Goal: Navigation & Orientation: Locate item on page

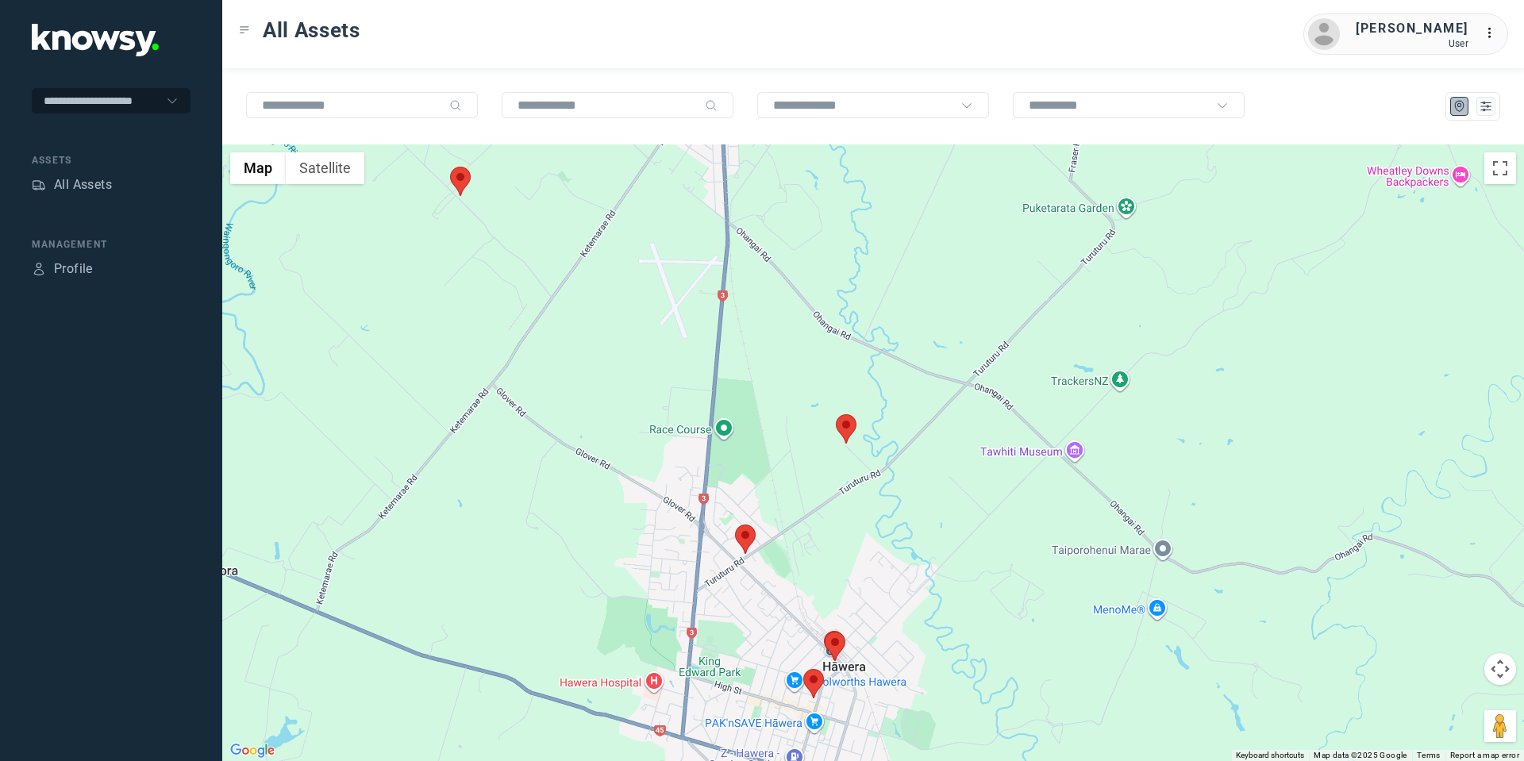
click at [735, 525] on area at bounding box center [735, 525] width 0 height 0
click at [796, 434] on button "Close" at bounding box center [796, 450] width 38 height 38
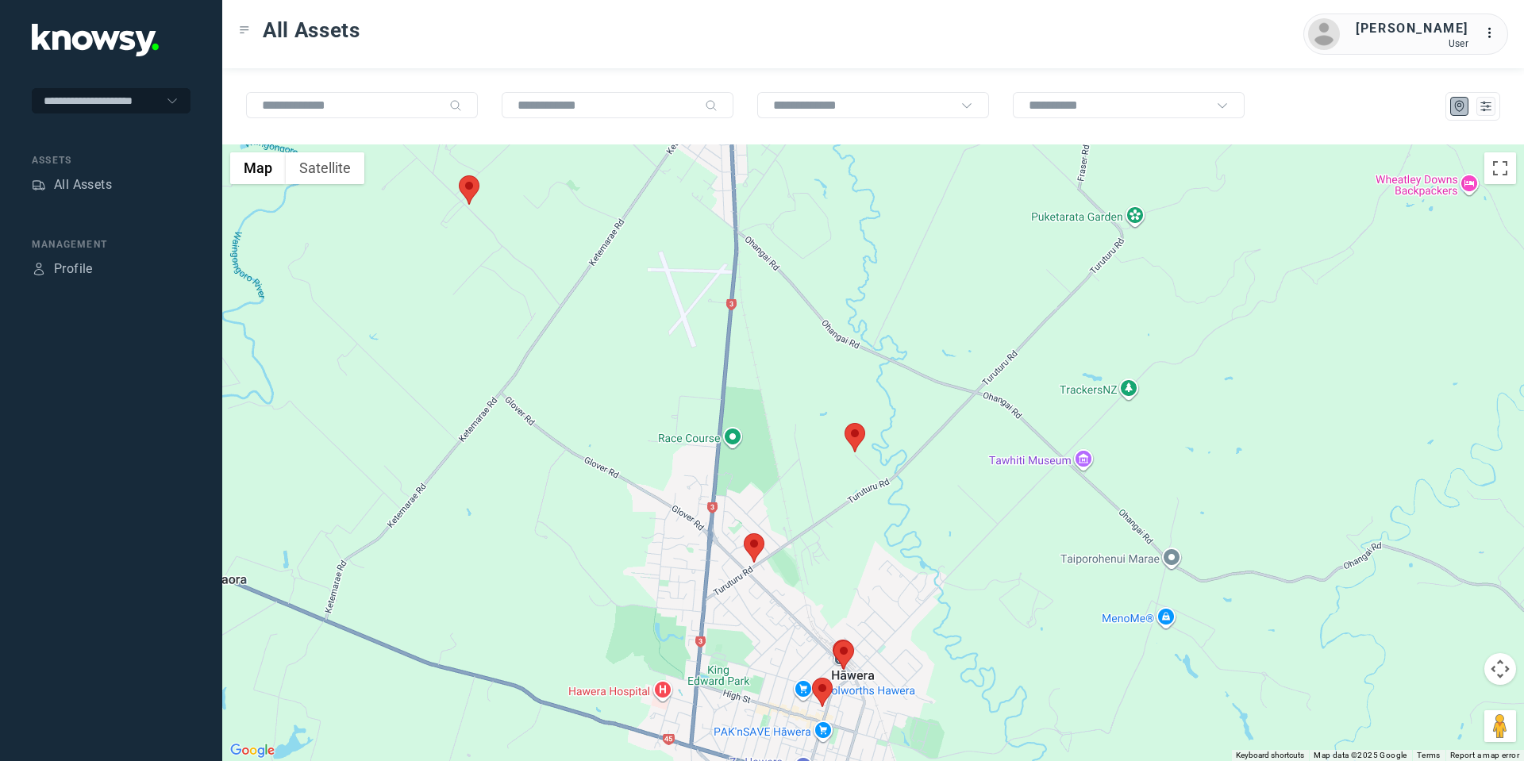
click at [844, 423] on area at bounding box center [844, 423] width 0 height 0
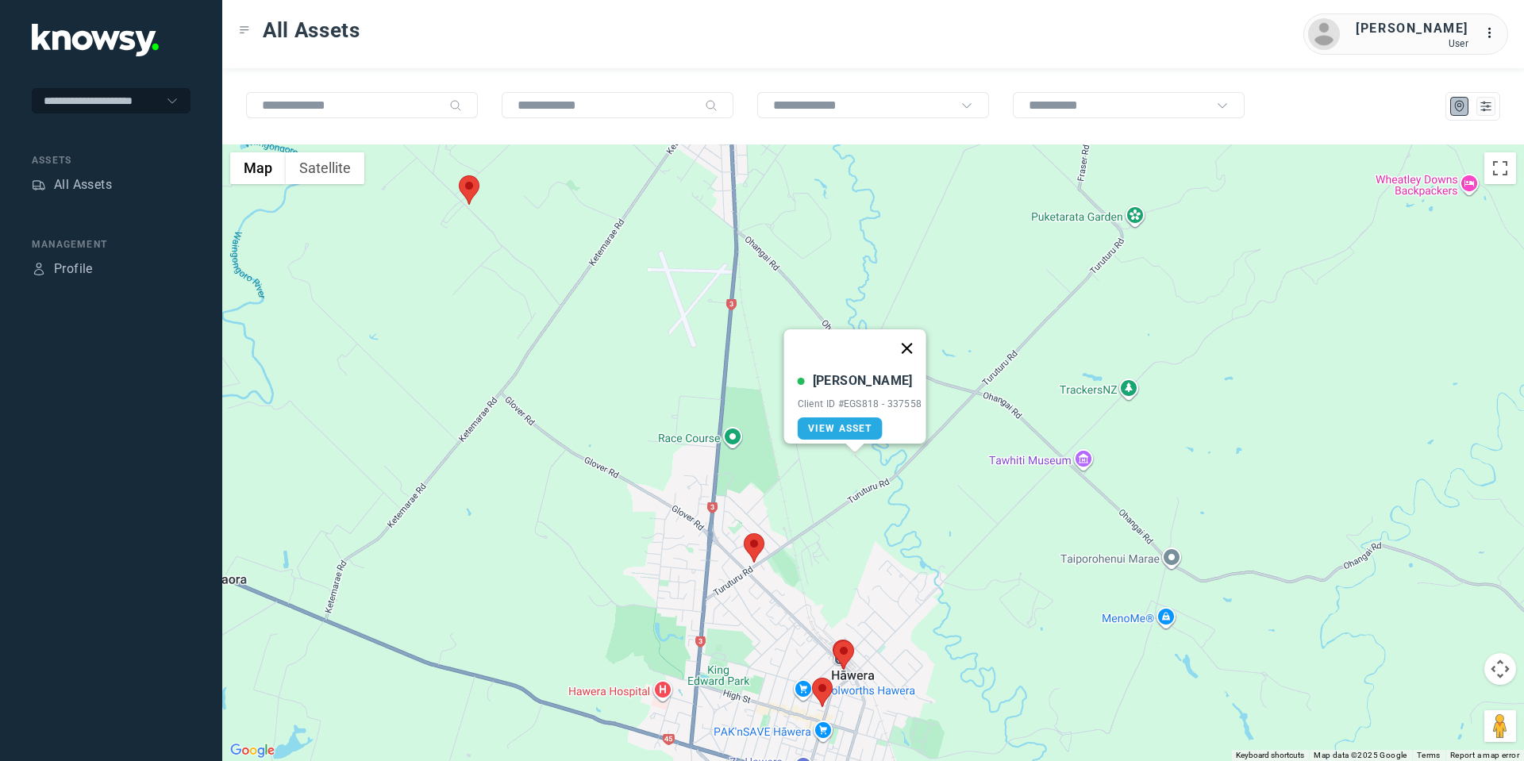
click at [906, 344] on button "Close" at bounding box center [906, 348] width 38 height 38
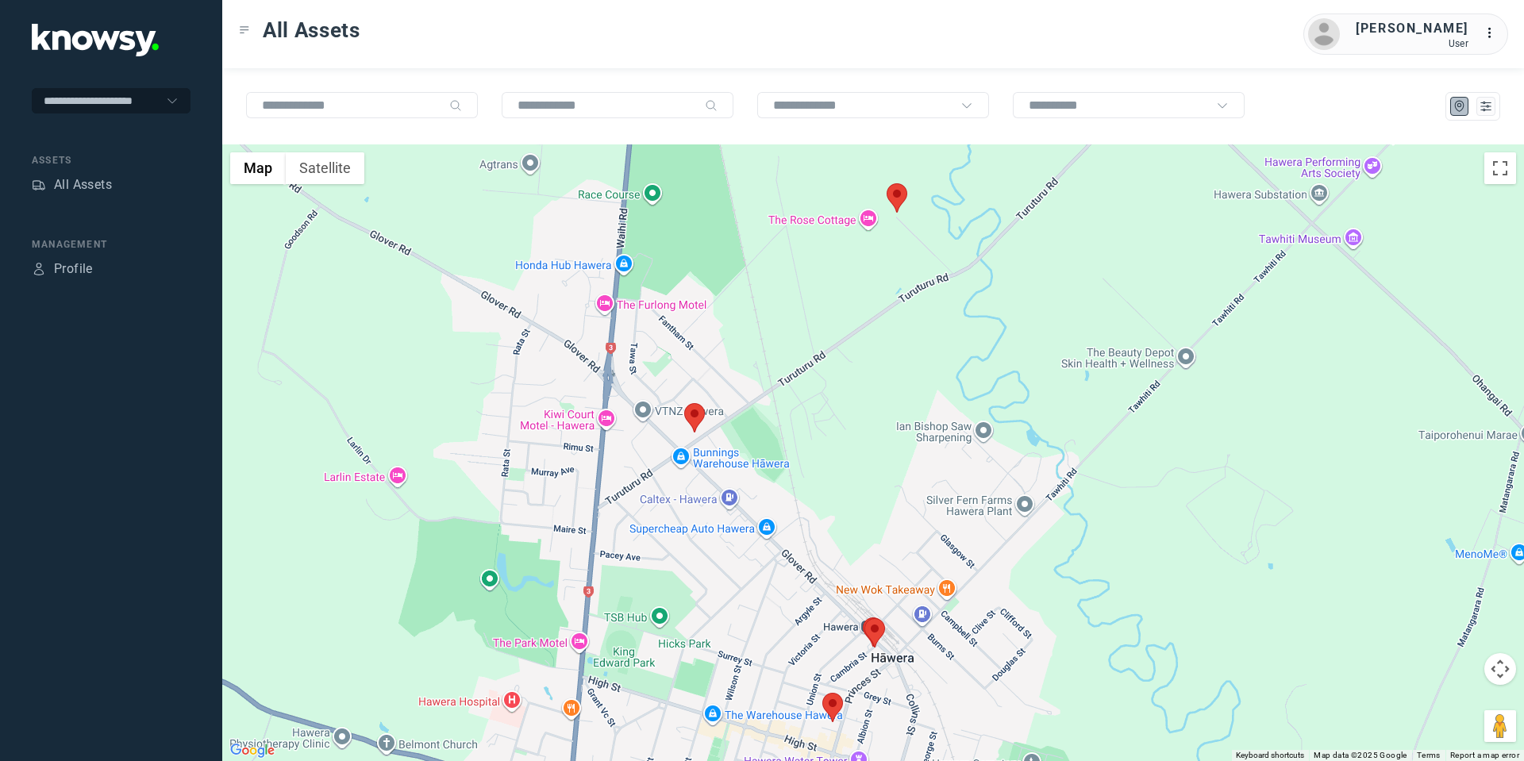
click at [822, 693] on area at bounding box center [822, 693] width 0 height 0
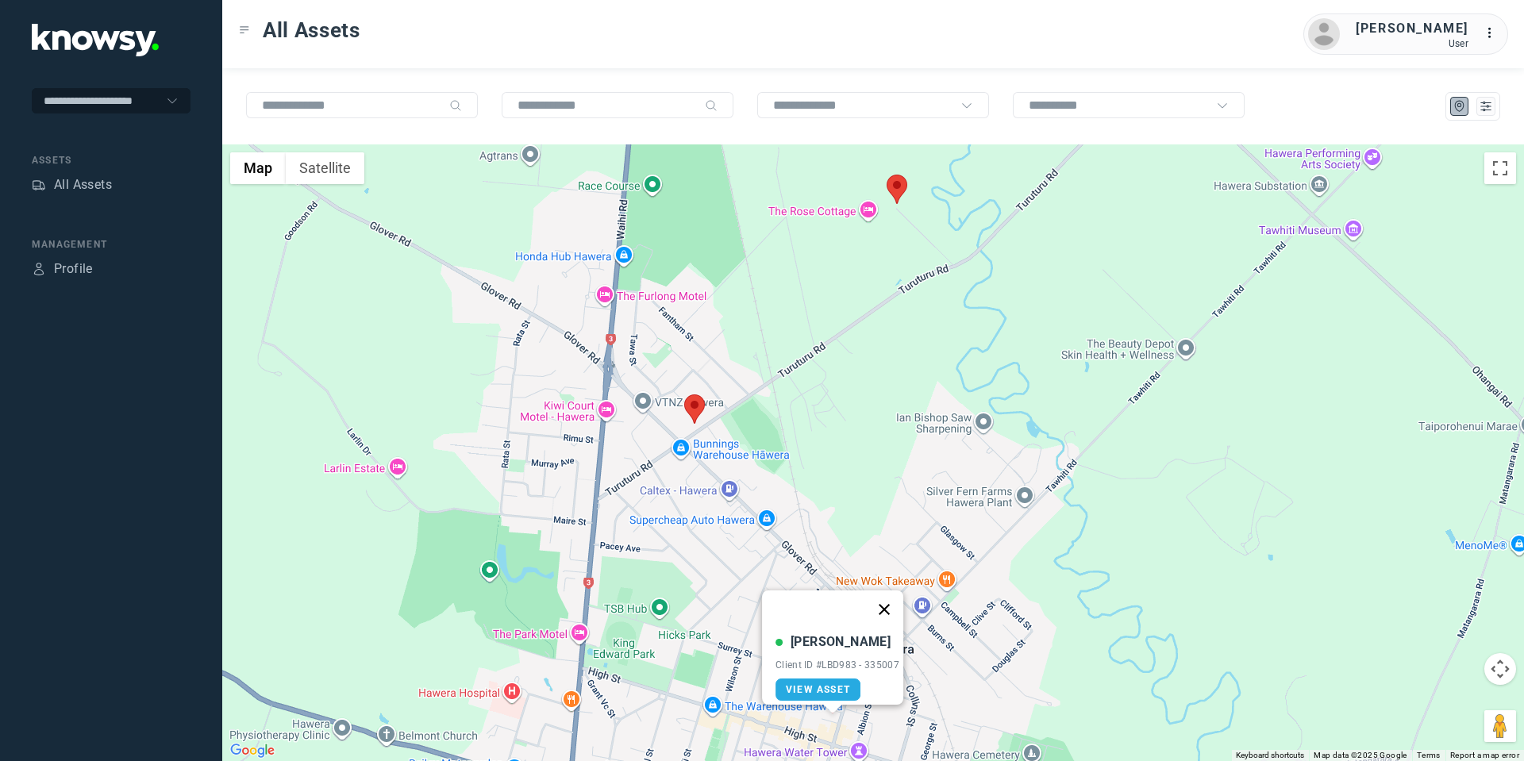
click at [890, 598] on button "Close" at bounding box center [884, 609] width 38 height 38
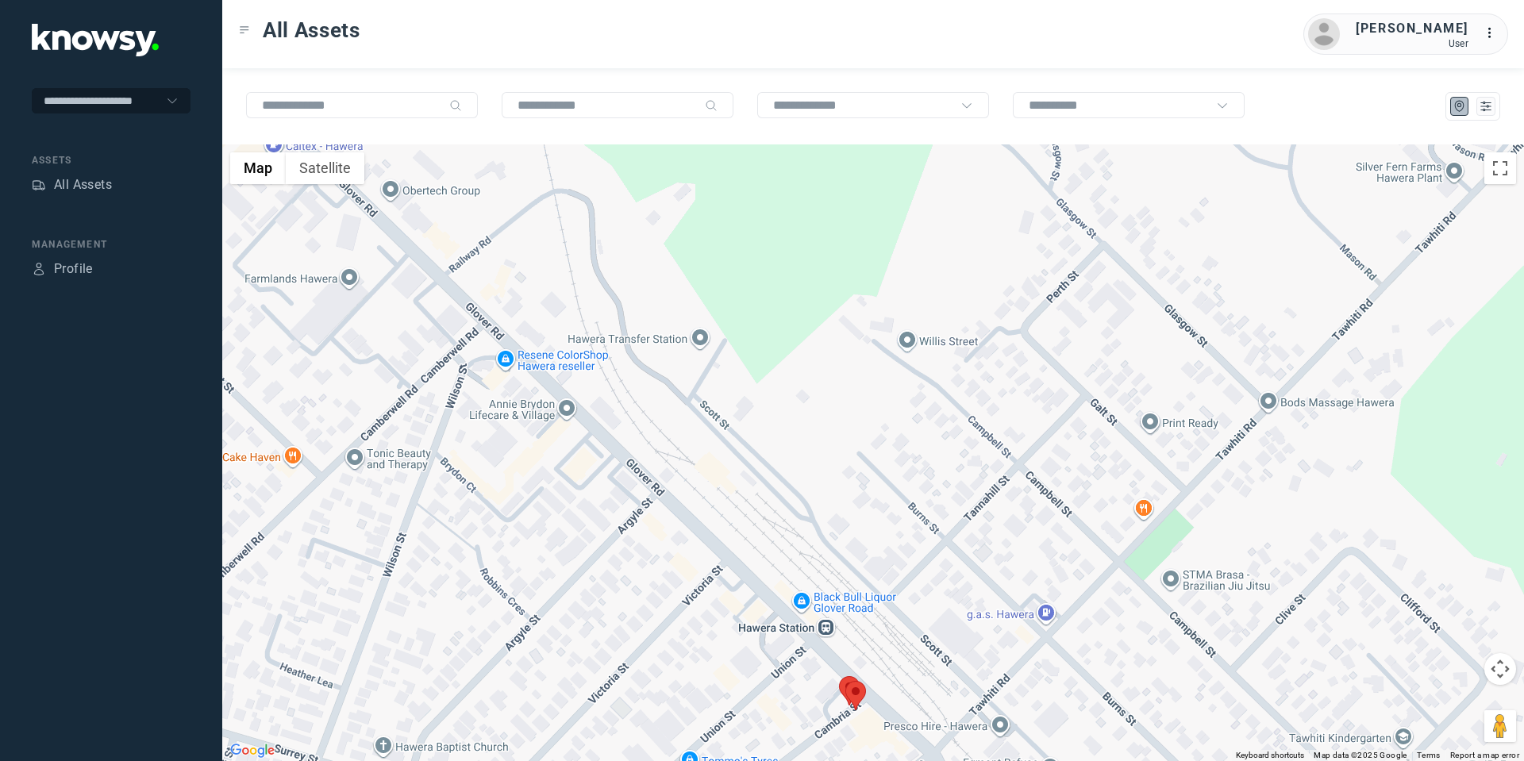
click at [845, 681] on area at bounding box center [845, 681] width 0 height 0
click at [912, 594] on button "Close" at bounding box center [907, 606] width 38 height 38
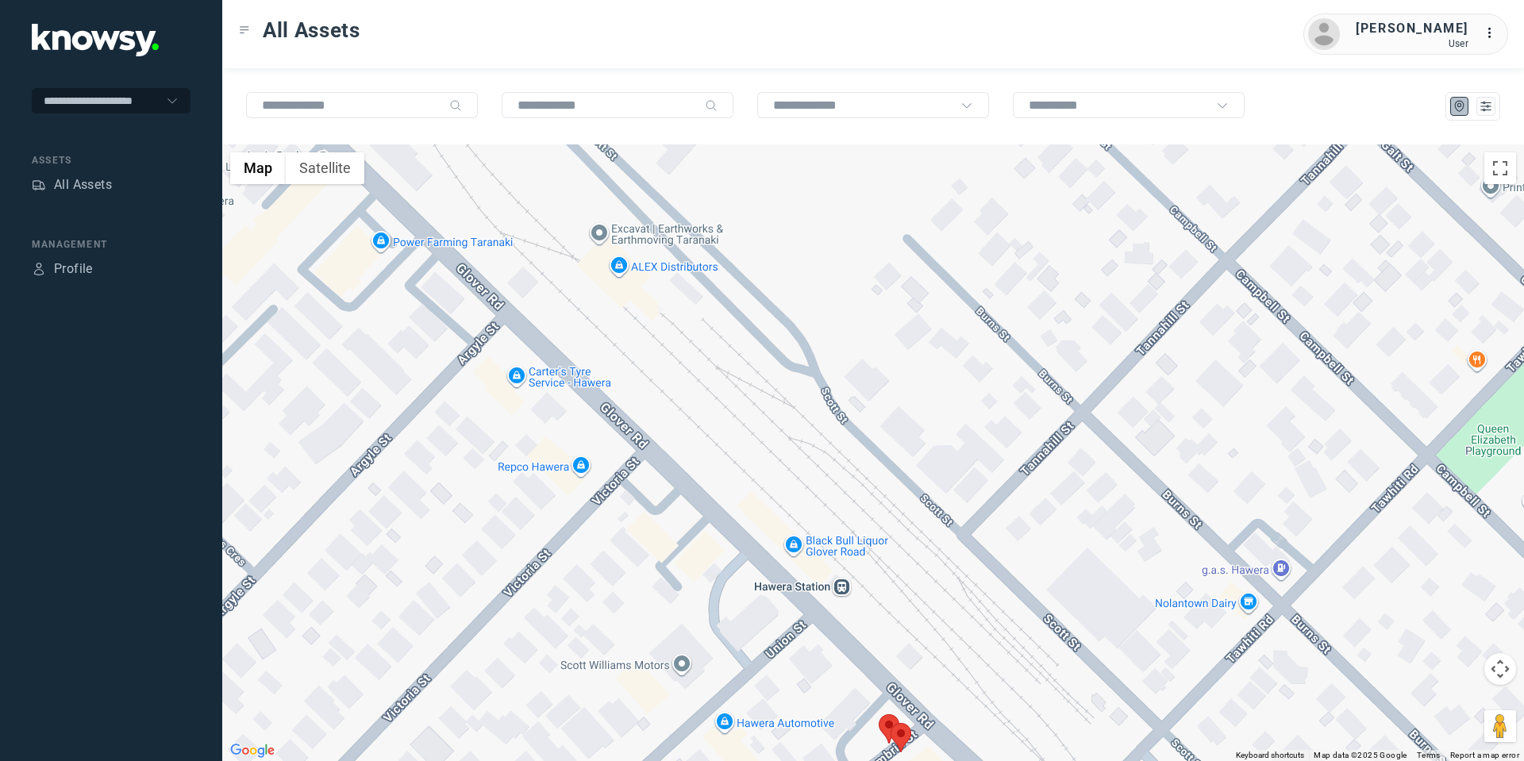
click at [889, 452] on div "To navigate, press the arrow keys." at bounding box center [1524, 452] width 1302 height 0
click at [880, 717] on img at bounding box center [889, 728] width 21 height 29
click at [879, 714] on area at bounding box center [879, 714] width 0 height 0
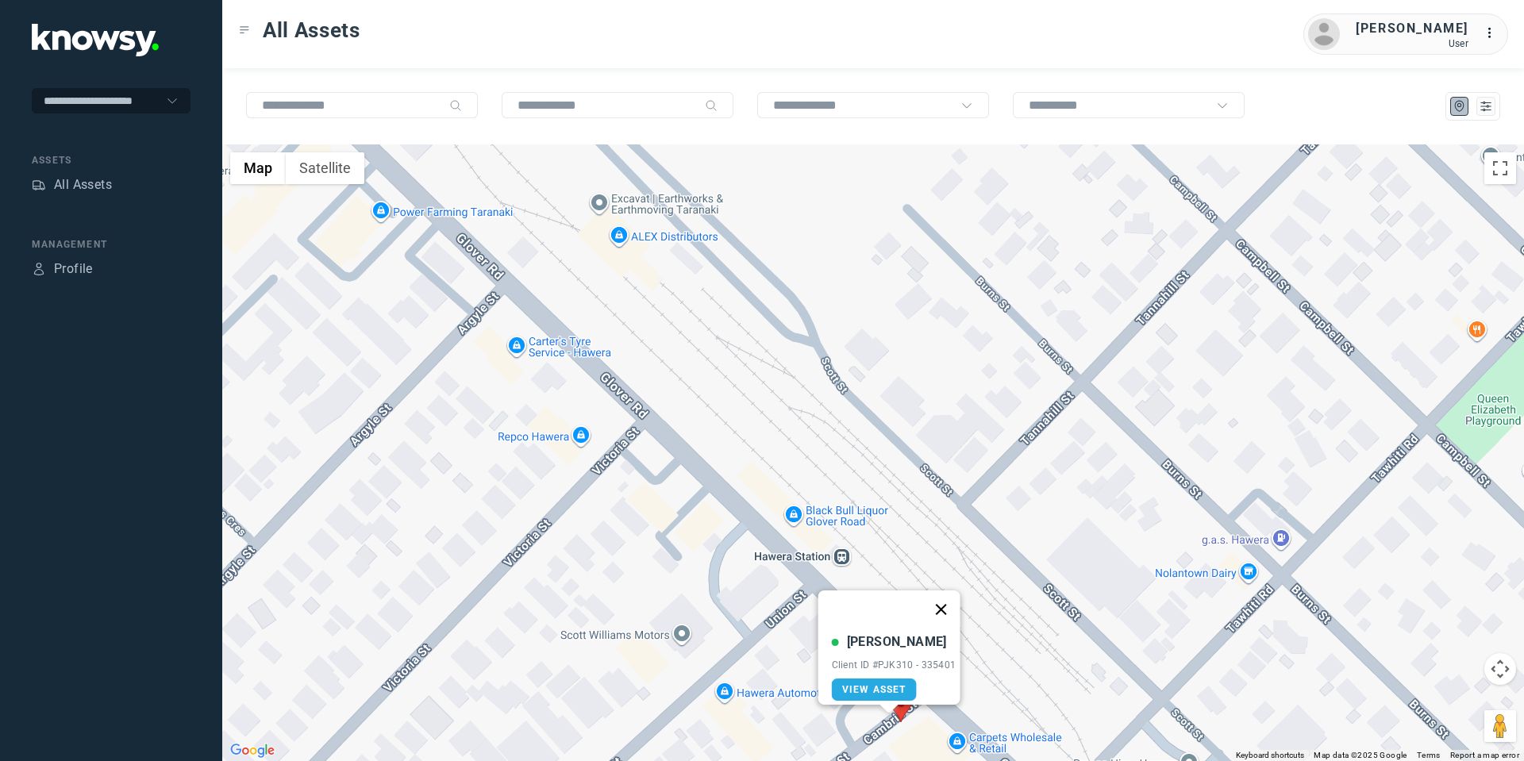
click at [940, 598] on button "Close" at bounding box center [940, 609] width 38 height 38
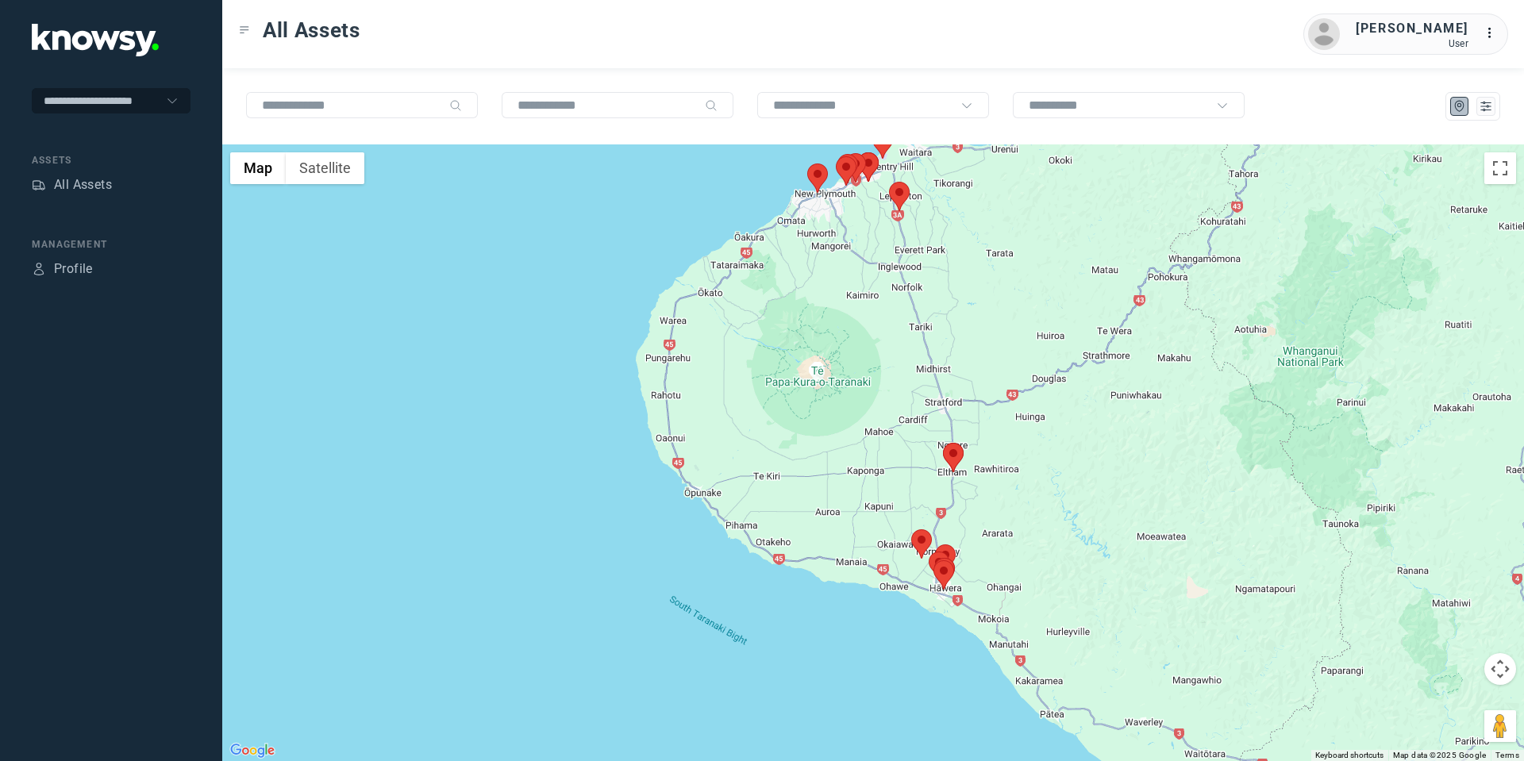
click at [943, 443] on area at bounding box center [943, 443] width 0 height 0
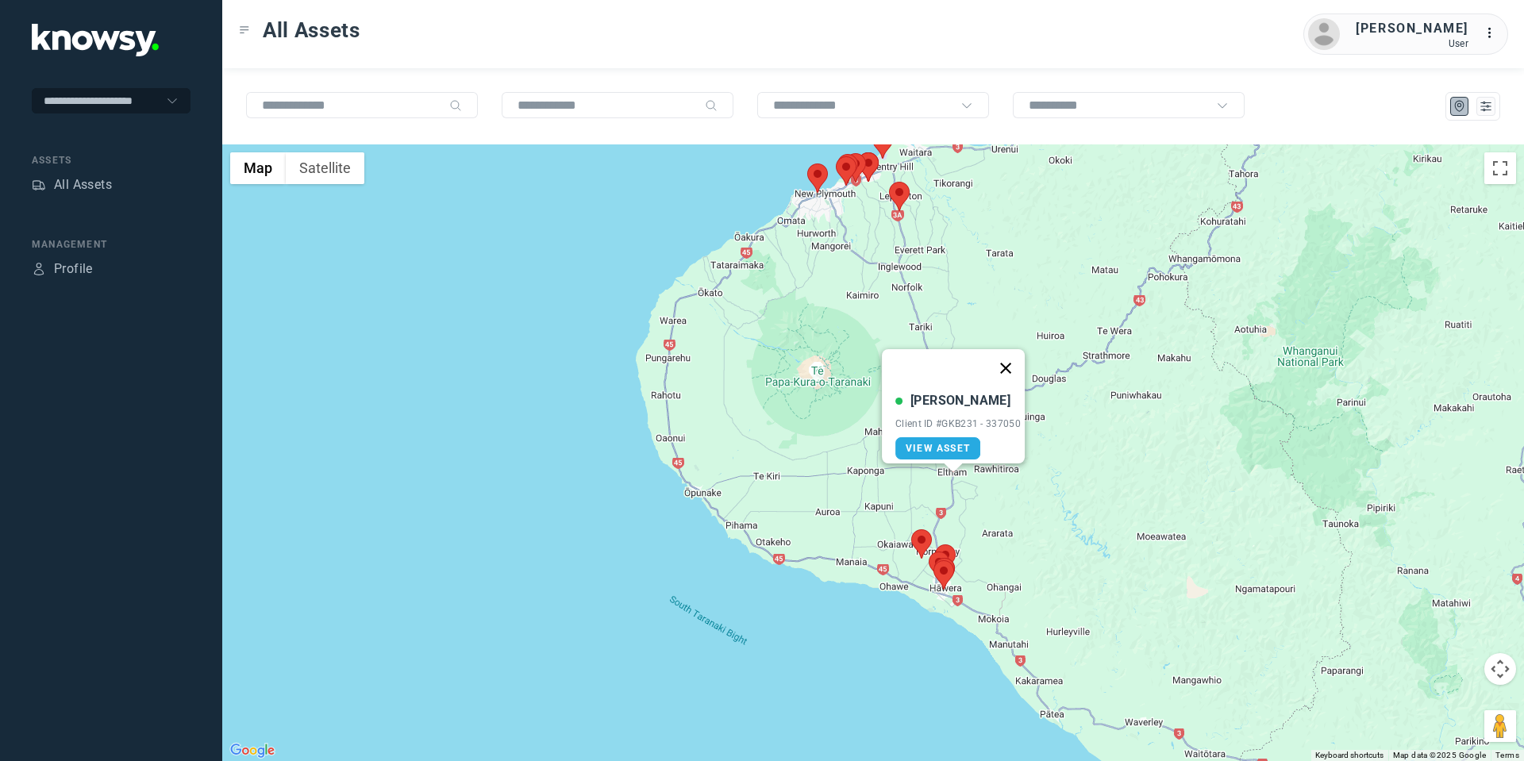
click at [1017, 359] on button "Close" at bounding box center [1006, 368] width 38 height 38
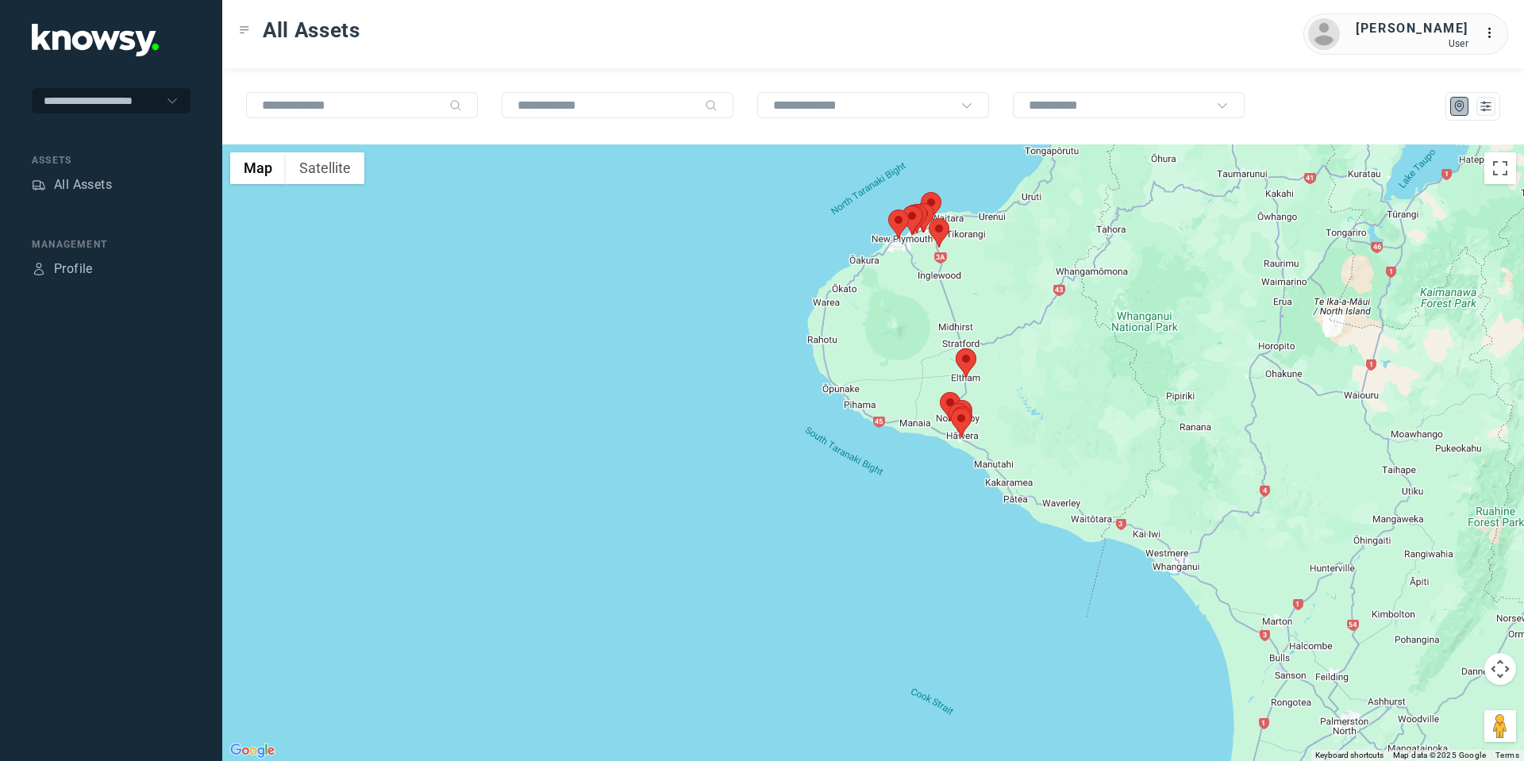
click at [929, 218] on area at bounding box center [929, 218] width 0 height 0
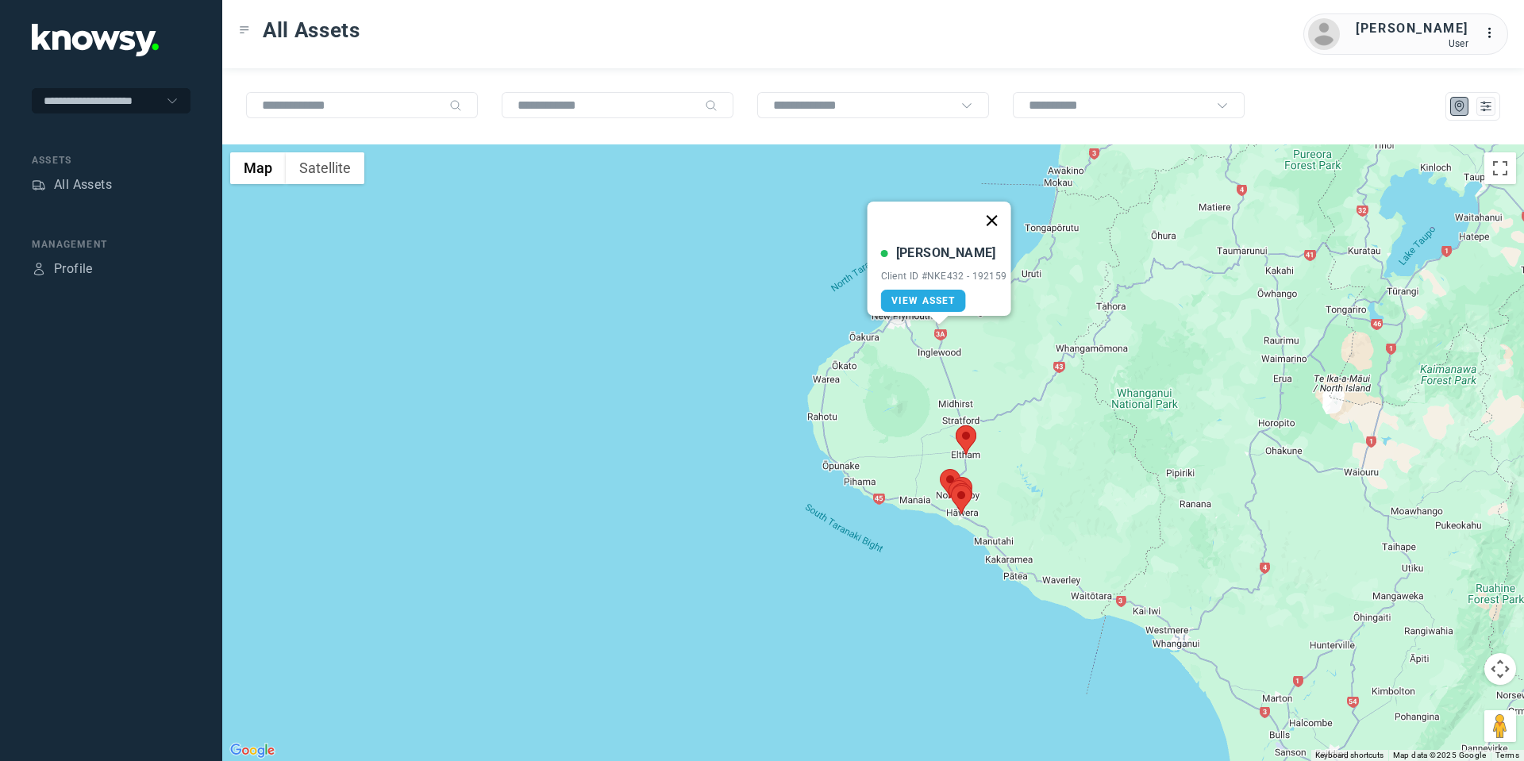
click at [995, 217] on button "Close" at bounding box center [991, 221] width 38 height 38
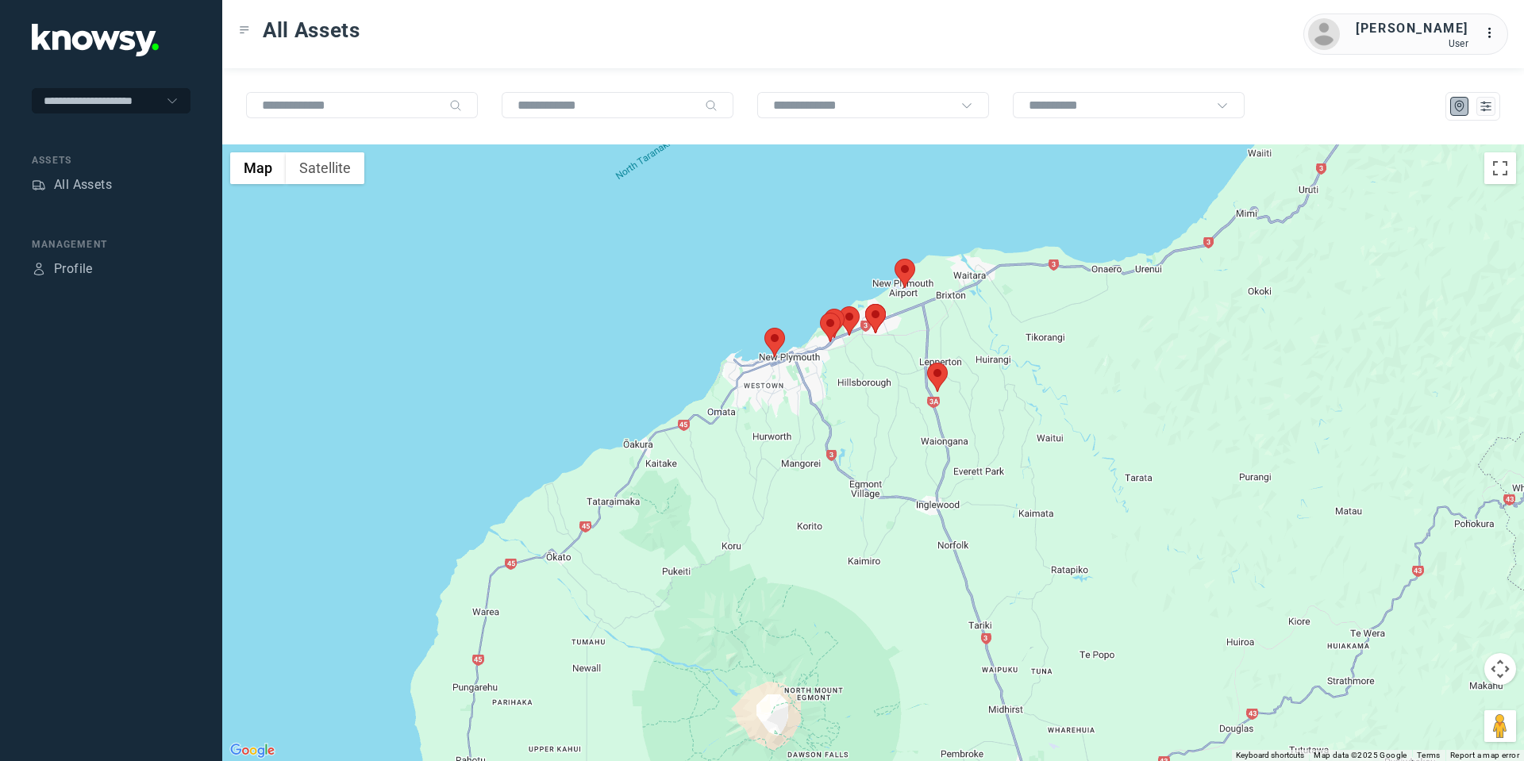
click at [865, 304] on area at bounding box center [865, 304] width 0 height 0
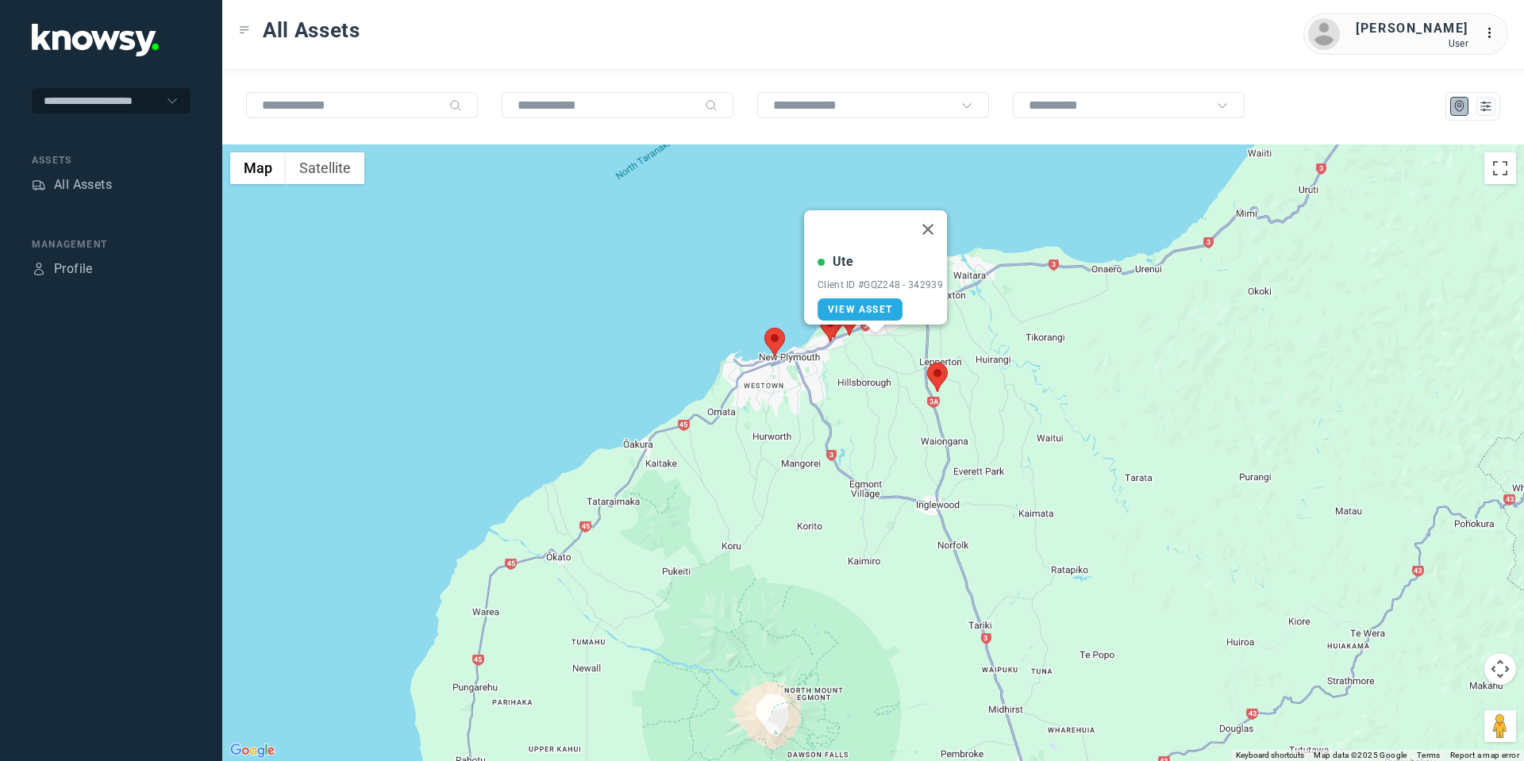
click at [932, 222] on button "Close" at bounding box center [928, 229] width 38 height 38
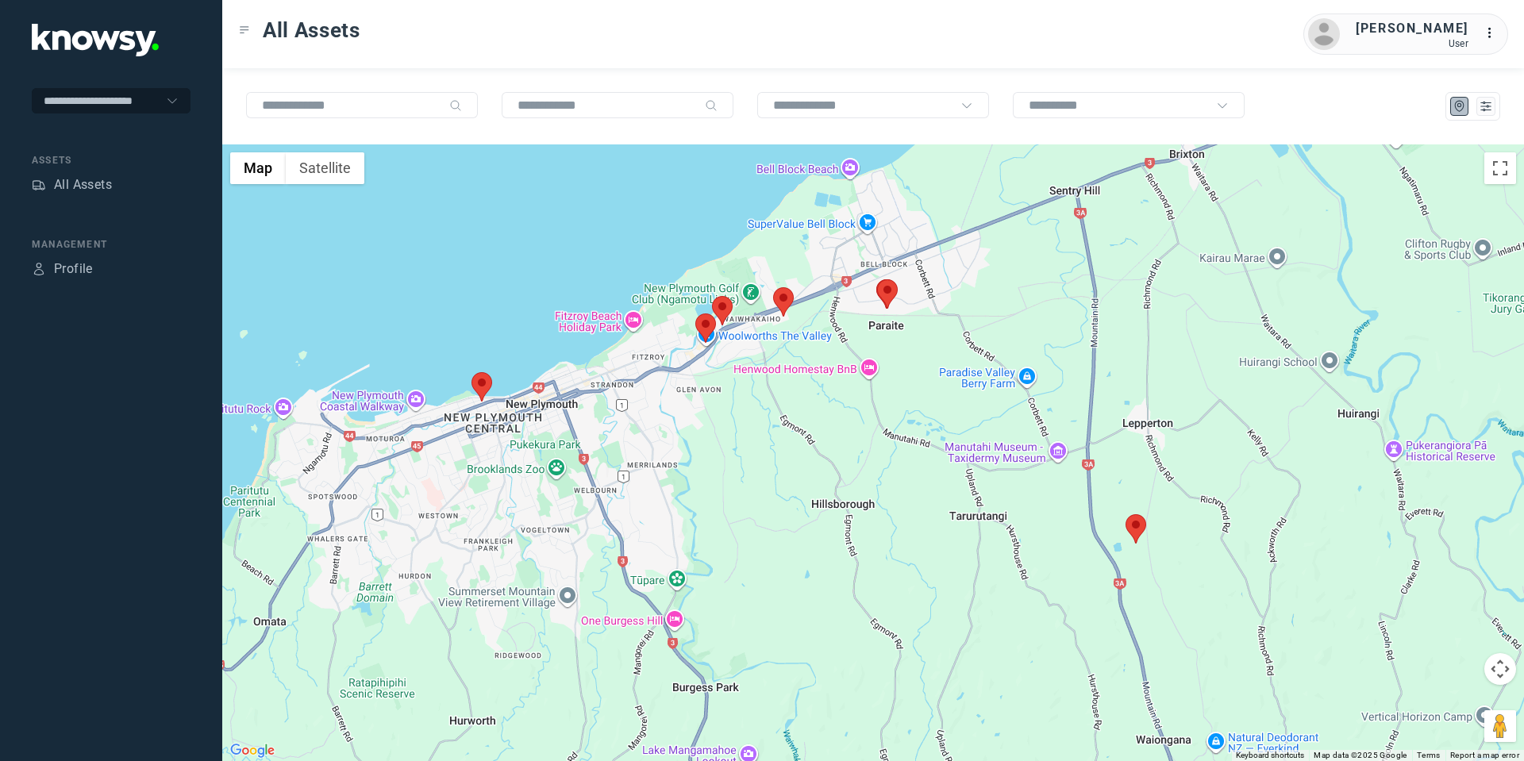
click at [773, 287] on area at bounding box center [773, 287] width 0 height 0
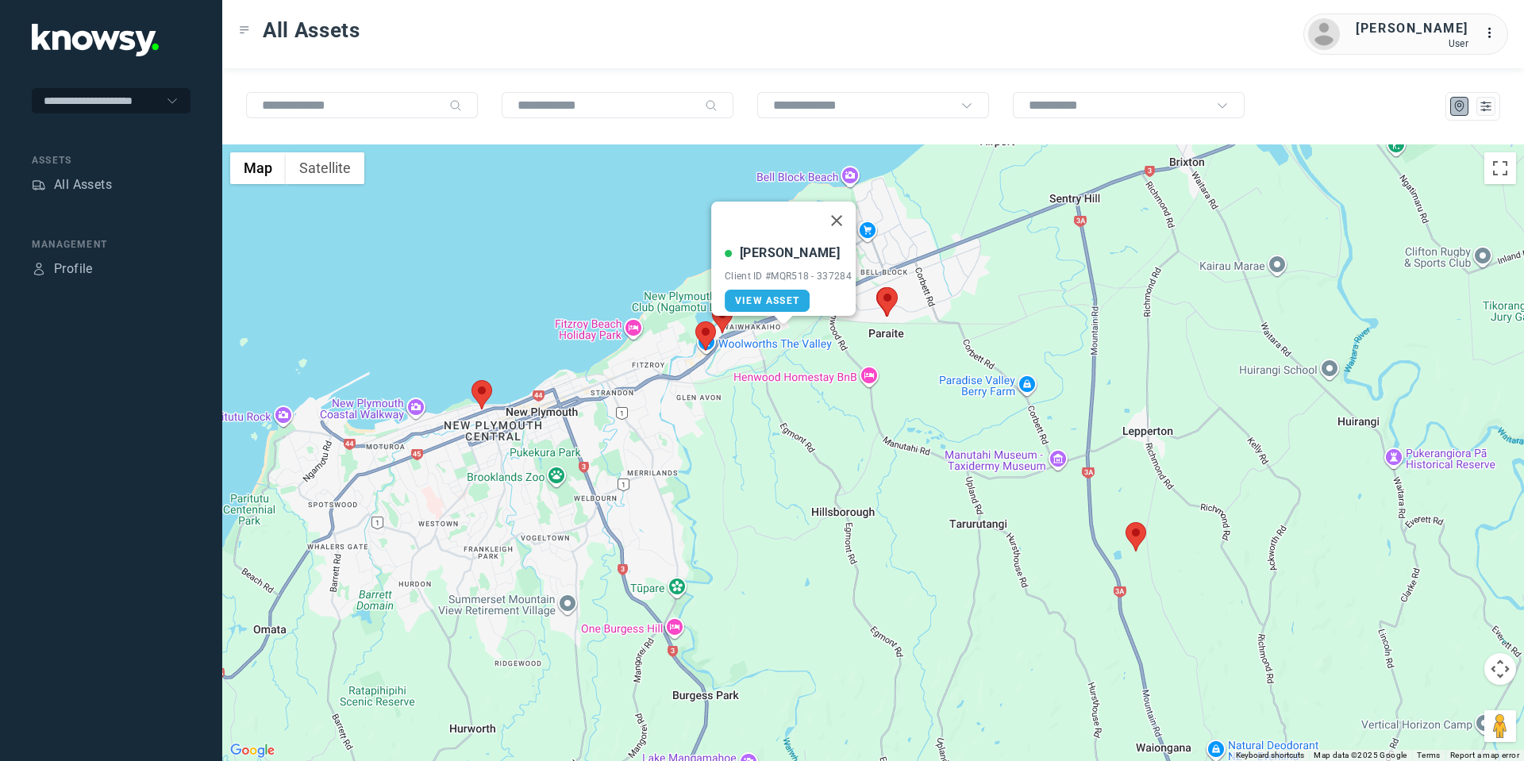
click at [695, 321] on area at bounding box center [695, 321] width 0 height 0
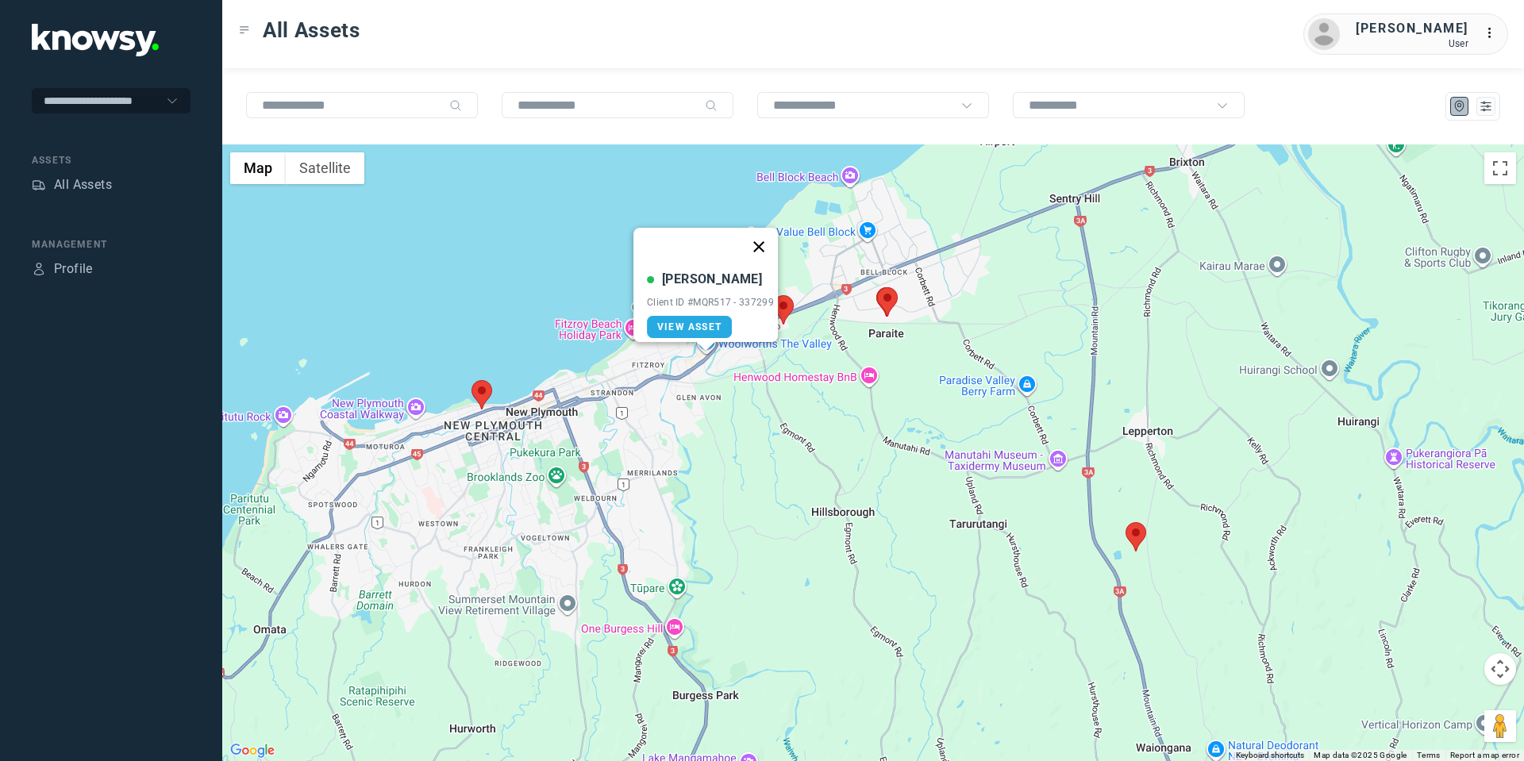
click at [762, 240] on button "Close" at bounding box center [759, 247] width 38 height 38
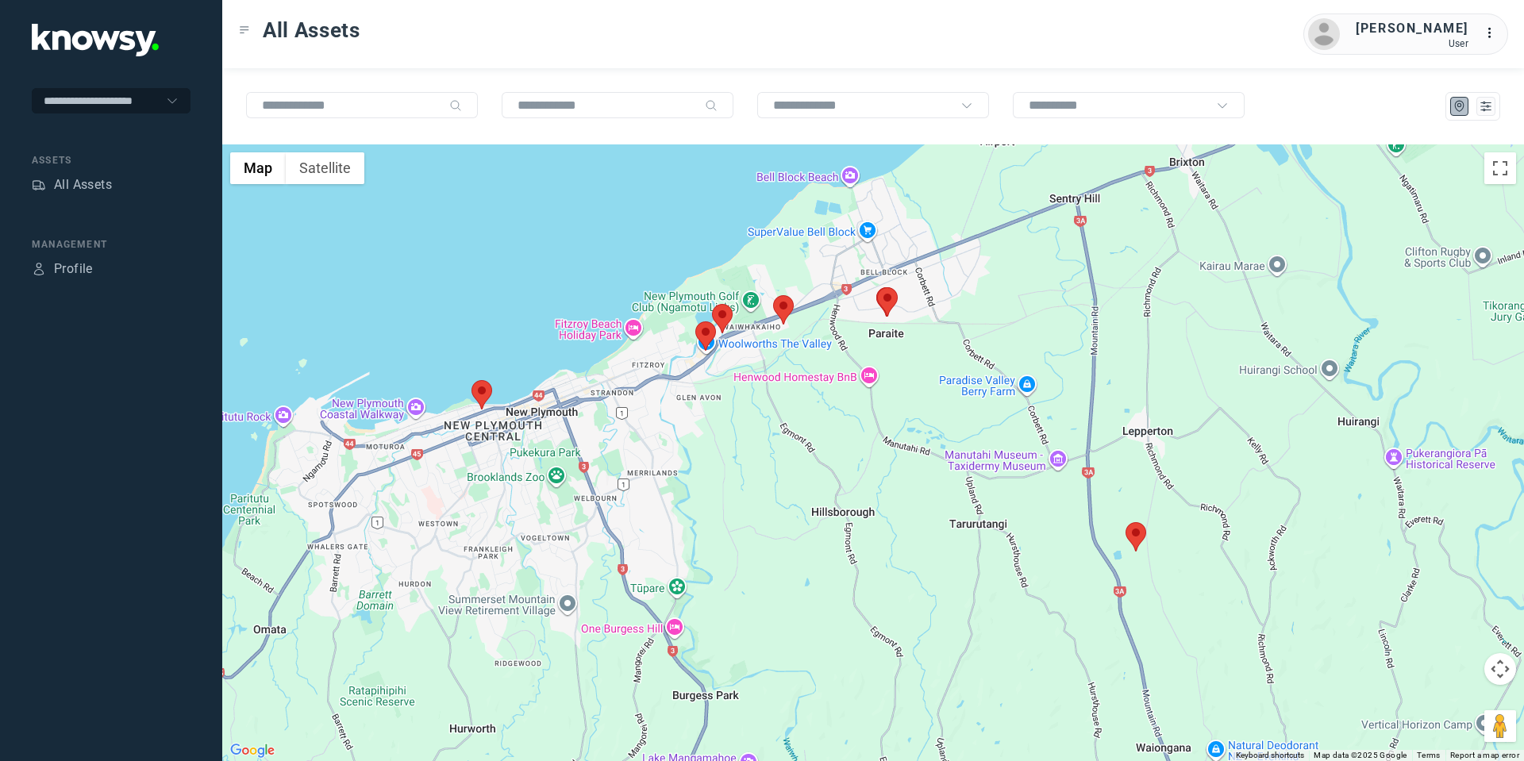
click at [712, 304] on area at bounding box center [712, 304] width 0 height 0
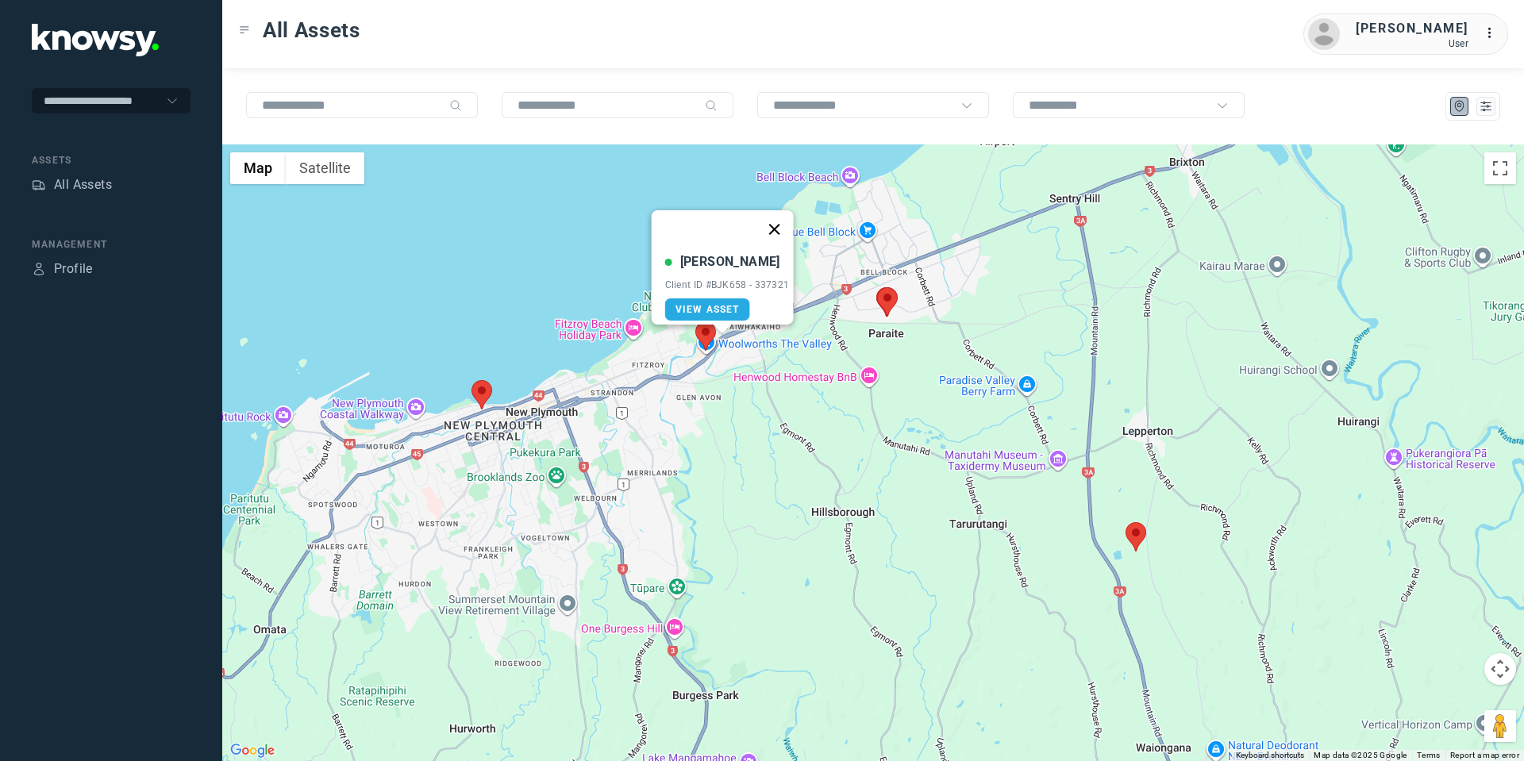
click at [779, 214] on button "Close" at bounding box center [774, 229] width 38 height 38
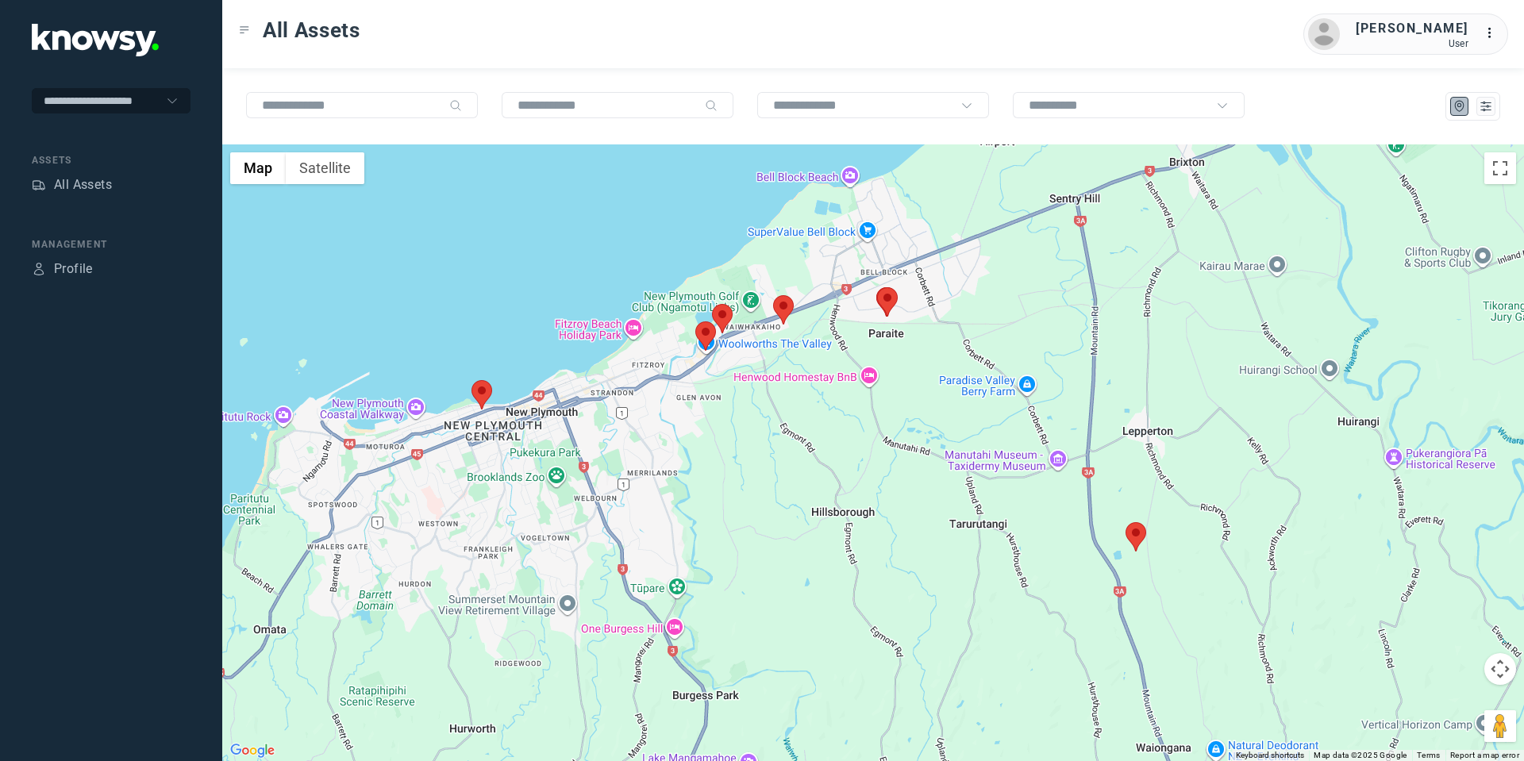
click at [471, 380] on area at bounding box center [471, 380] width 0 height 0
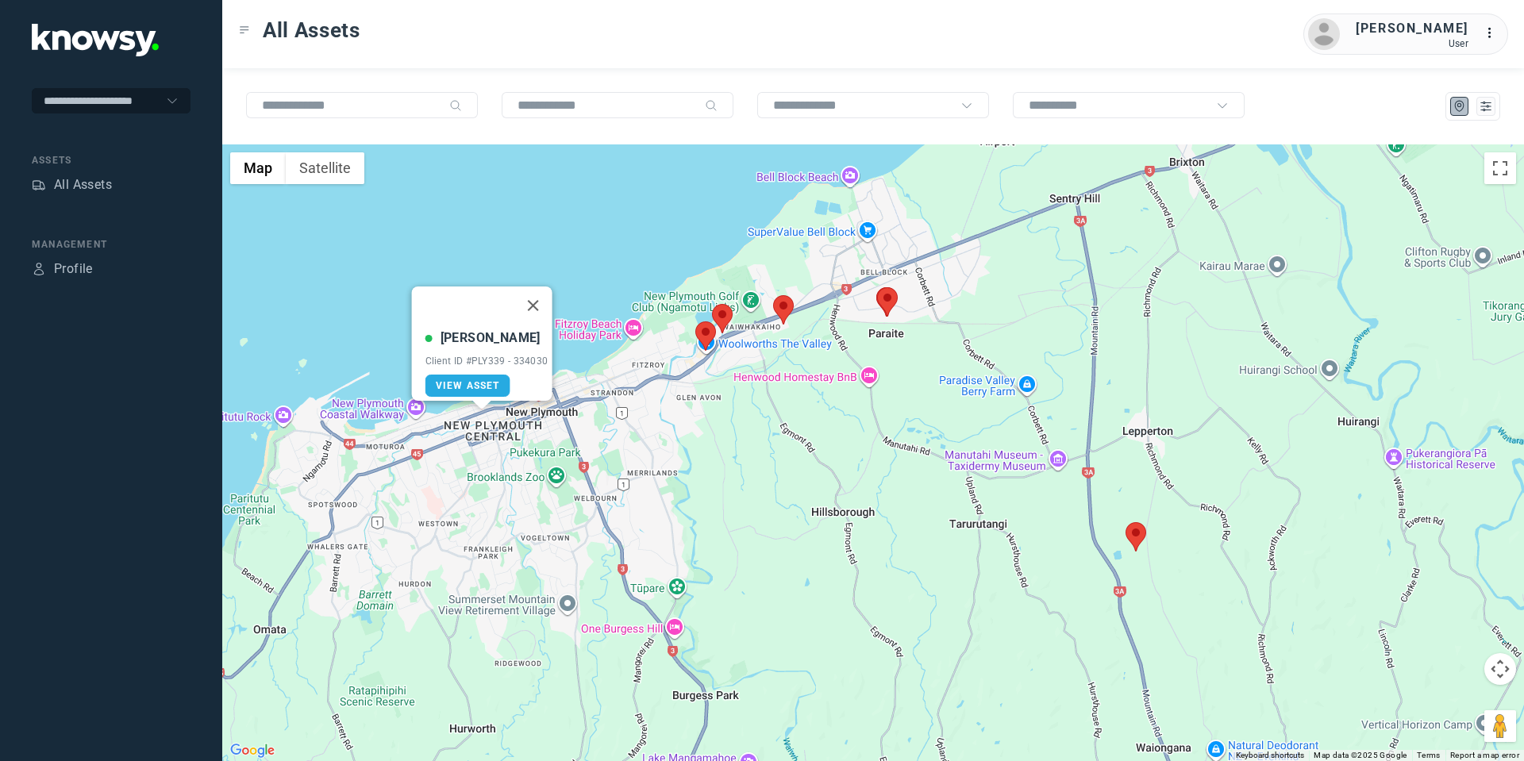
click at [538, 298] on button "Close" at bounding box center [532, 306] width 38 height 38
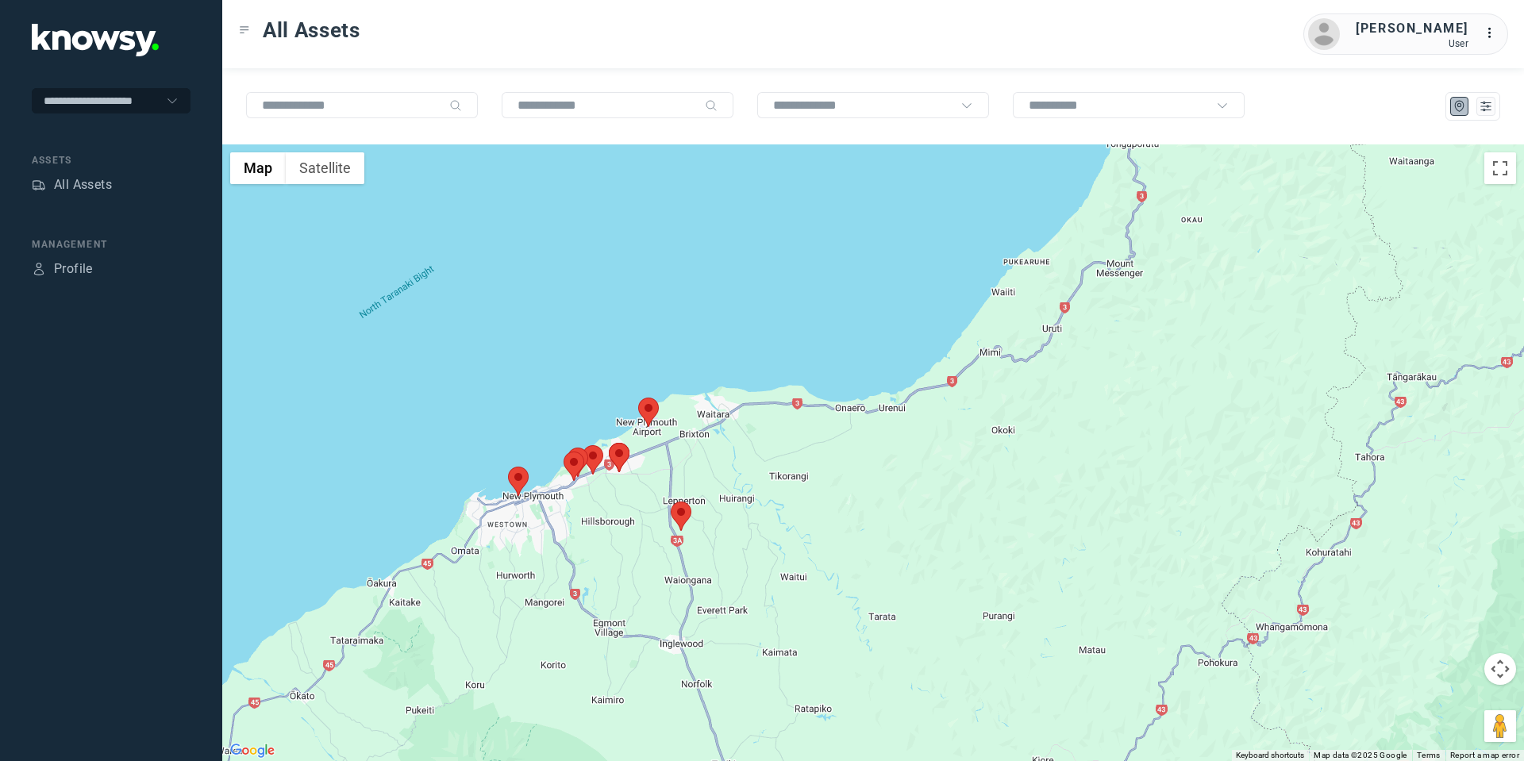
drag, startPoint x: 1500, startPoint y: 669, endPoint x: 1472, endPoint y: 673, distance: 28.1
click at [1498, 669] on button "Map camera controls" at bounding box center [1500, 669] width 32 height 32
click at [1427, 705] on button "Move down" at bounding box center [1421, 709] width 32 height 32
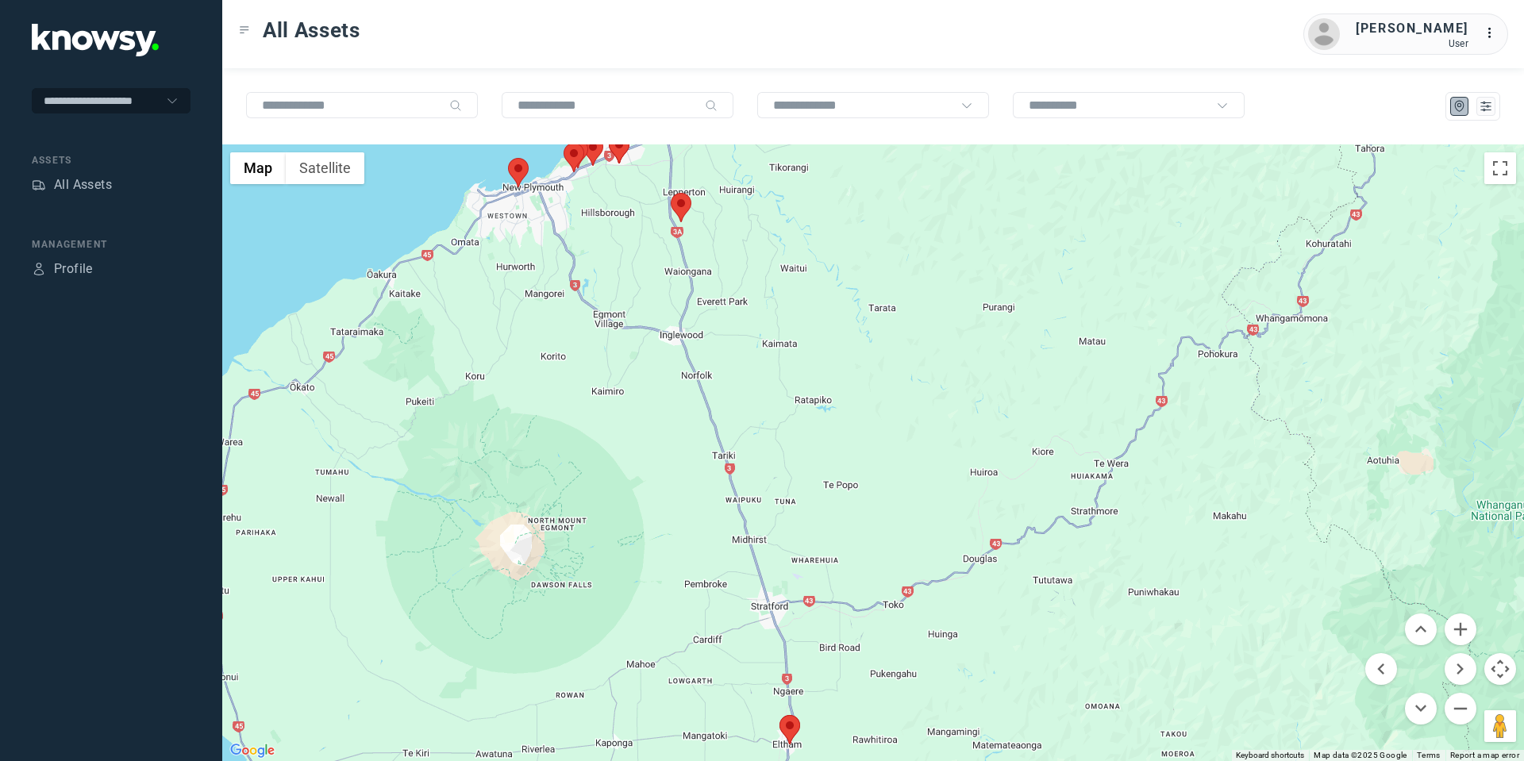
click at [510, 540] on div at bounding box center [873, 452] width 1302 height 617
